Goal: Navigation & Orientation: Find specific page/section

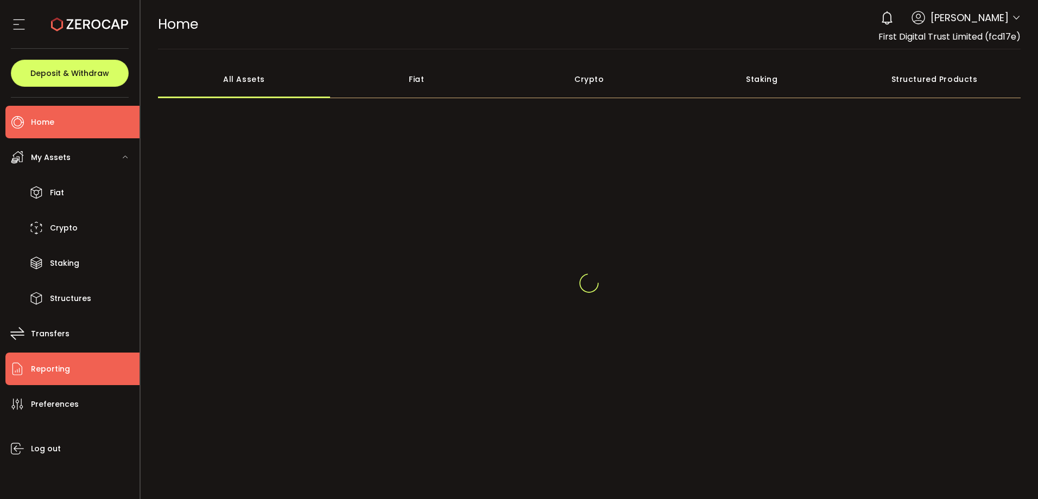
click at [56, 377] on li "Reporting" at bounding box center [72, 369] width 134 height 33
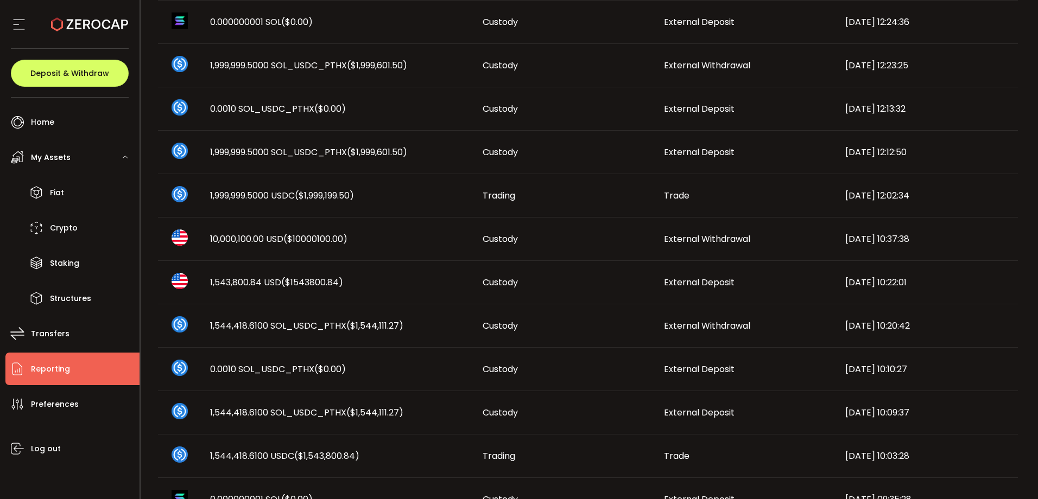
scroll to position [271, 0]
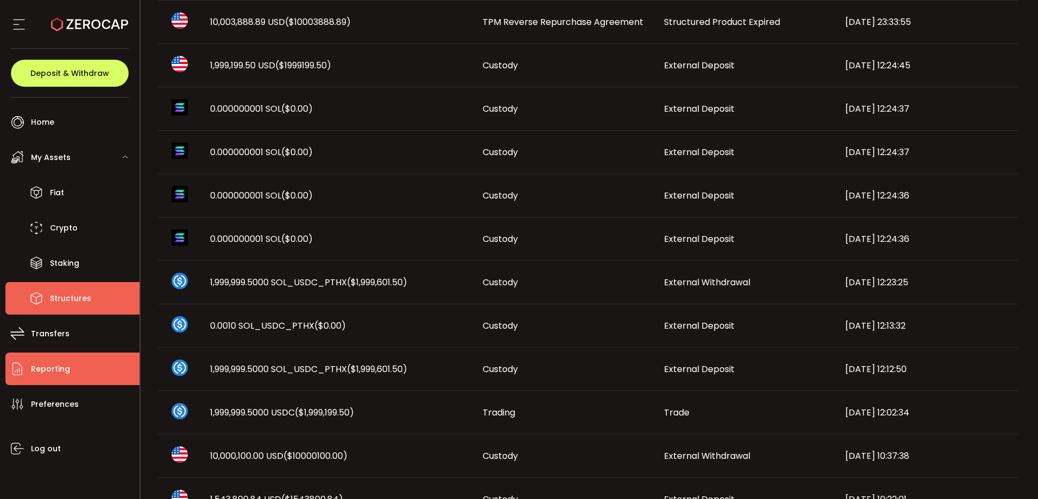
click at [68, 284] on li "Structures" at bounding box center [72, 298] width 134 height 33
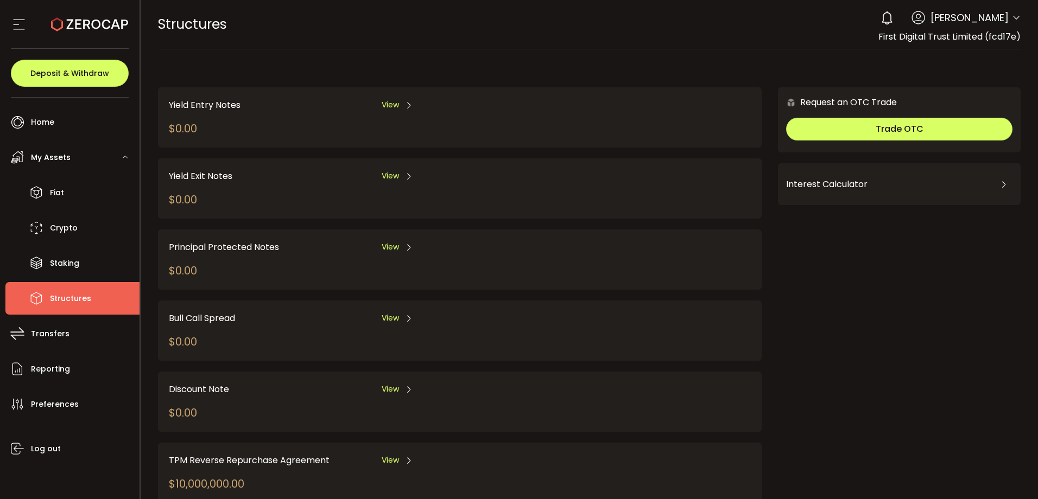
scroll to position [107, 0]
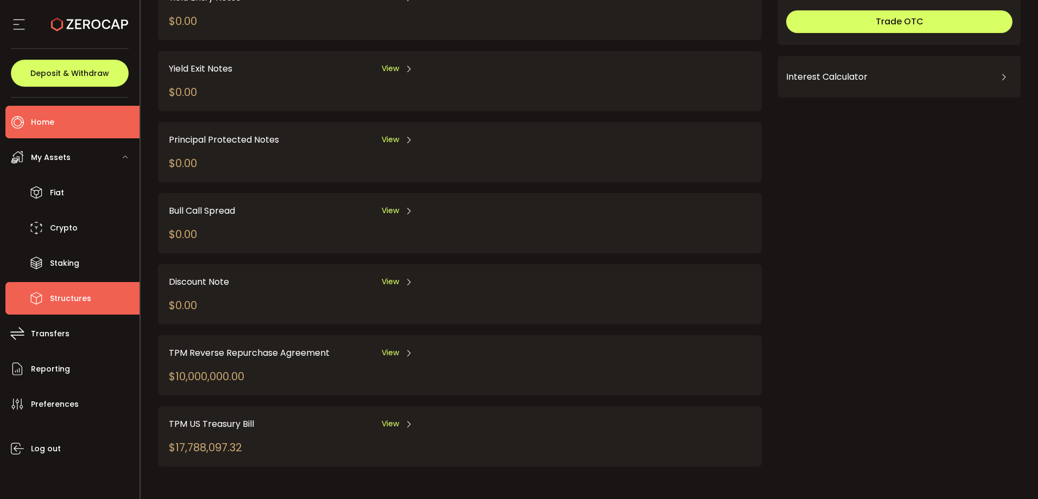
click at [73, 124] on li "Home" at bounding box center [72, 122] width 134 height 33
